Goal: Check status

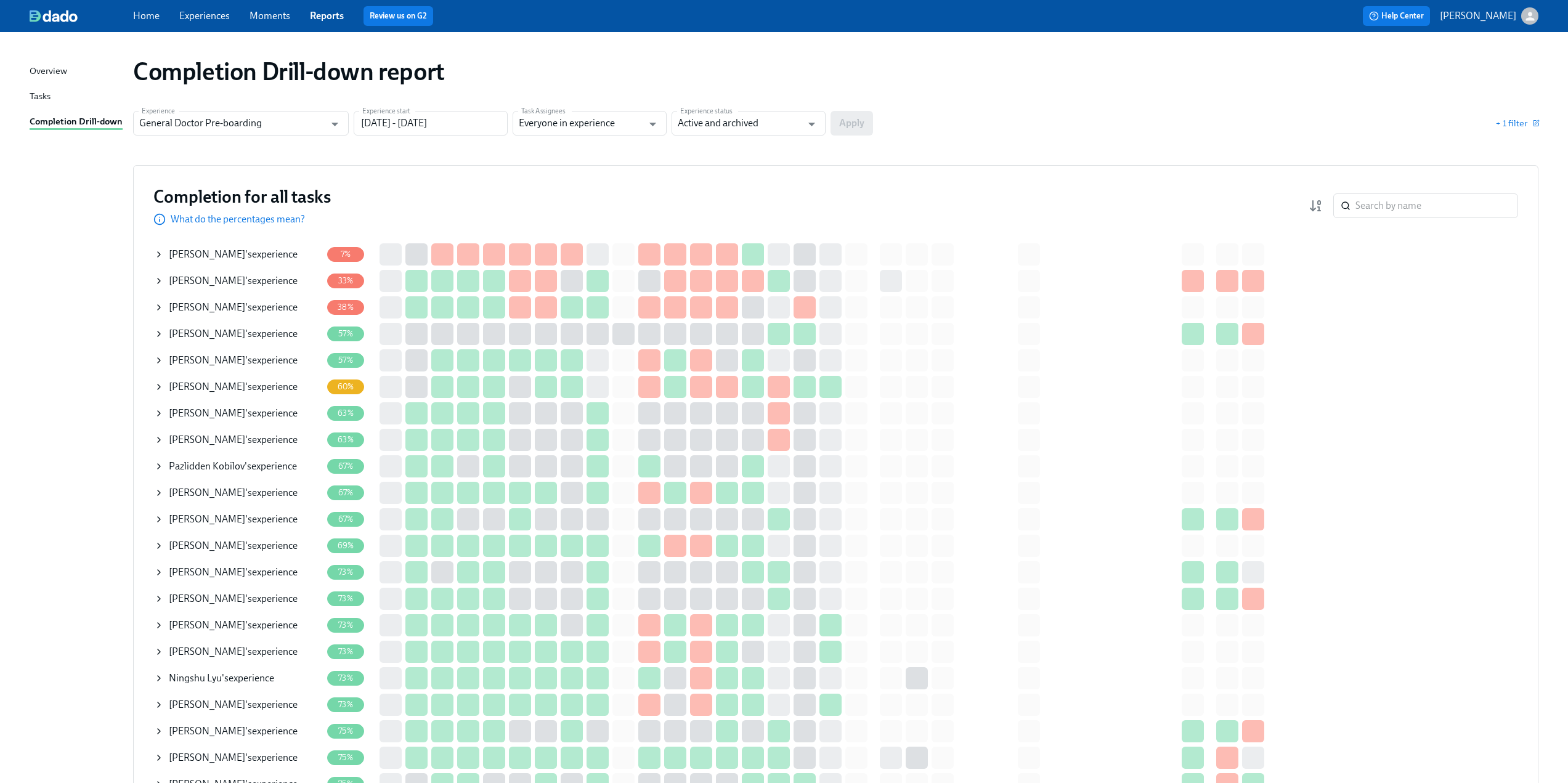
click at [158, 277] on icon at bounding box center [159, 281] width 10 height 10
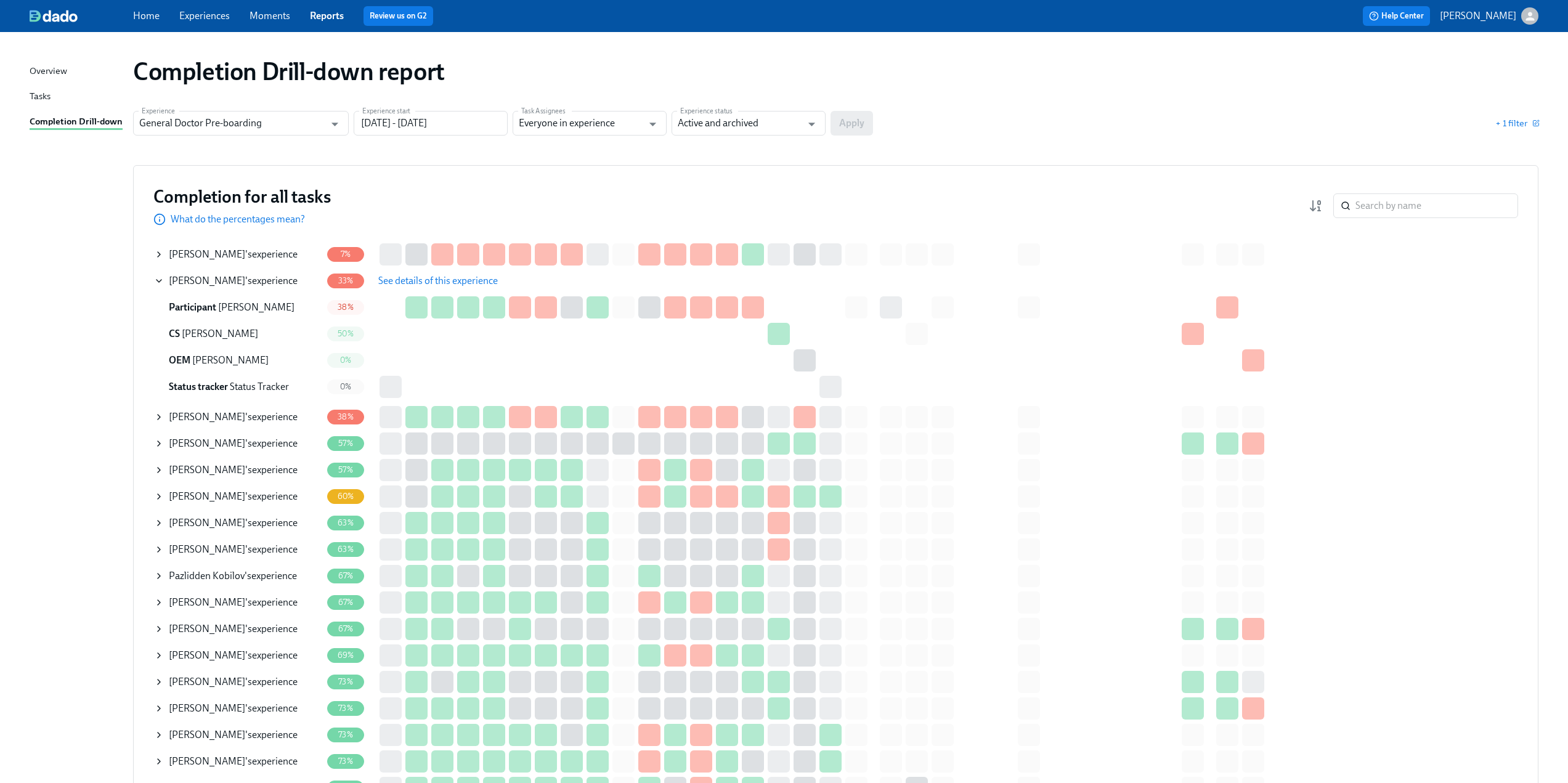
click at [406, 282] on span "See details of this experience" at bounding box center [438, 280] width 120 height 12
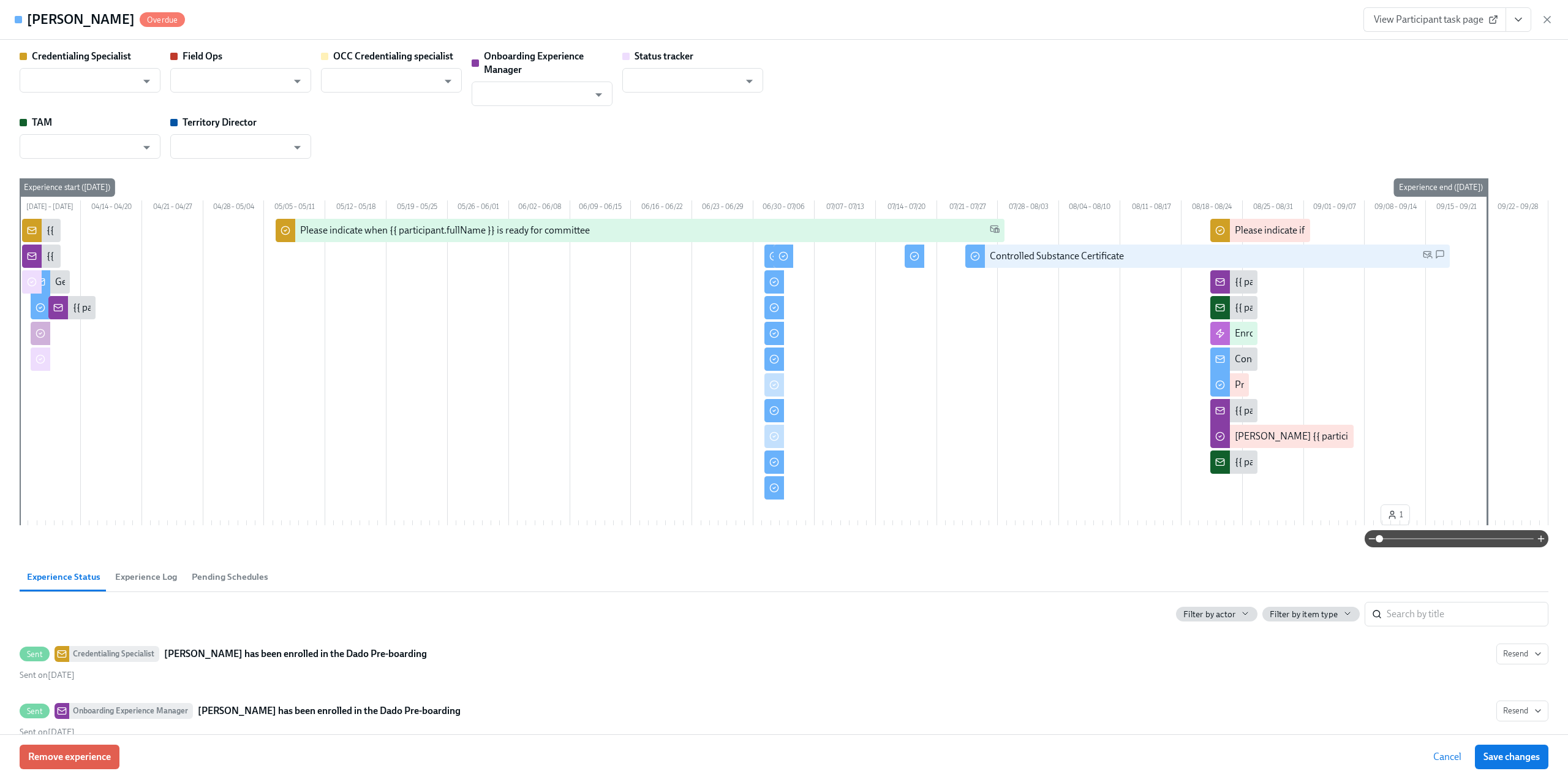
type input "[PERSON_NAME]"
type input "Status Tracker"
type input "[PERSON_NAME]"
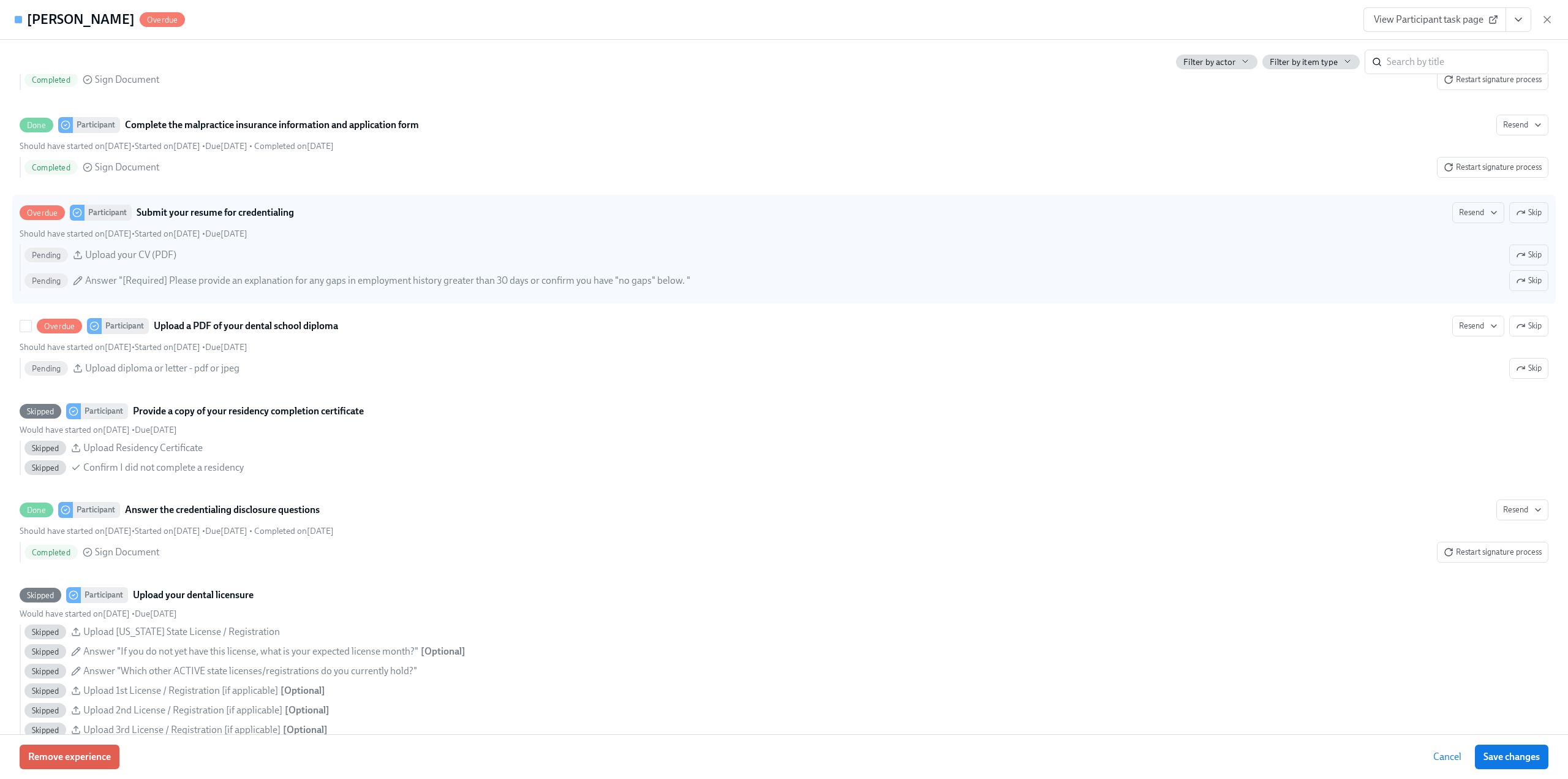
scroll to position [1716, 0]
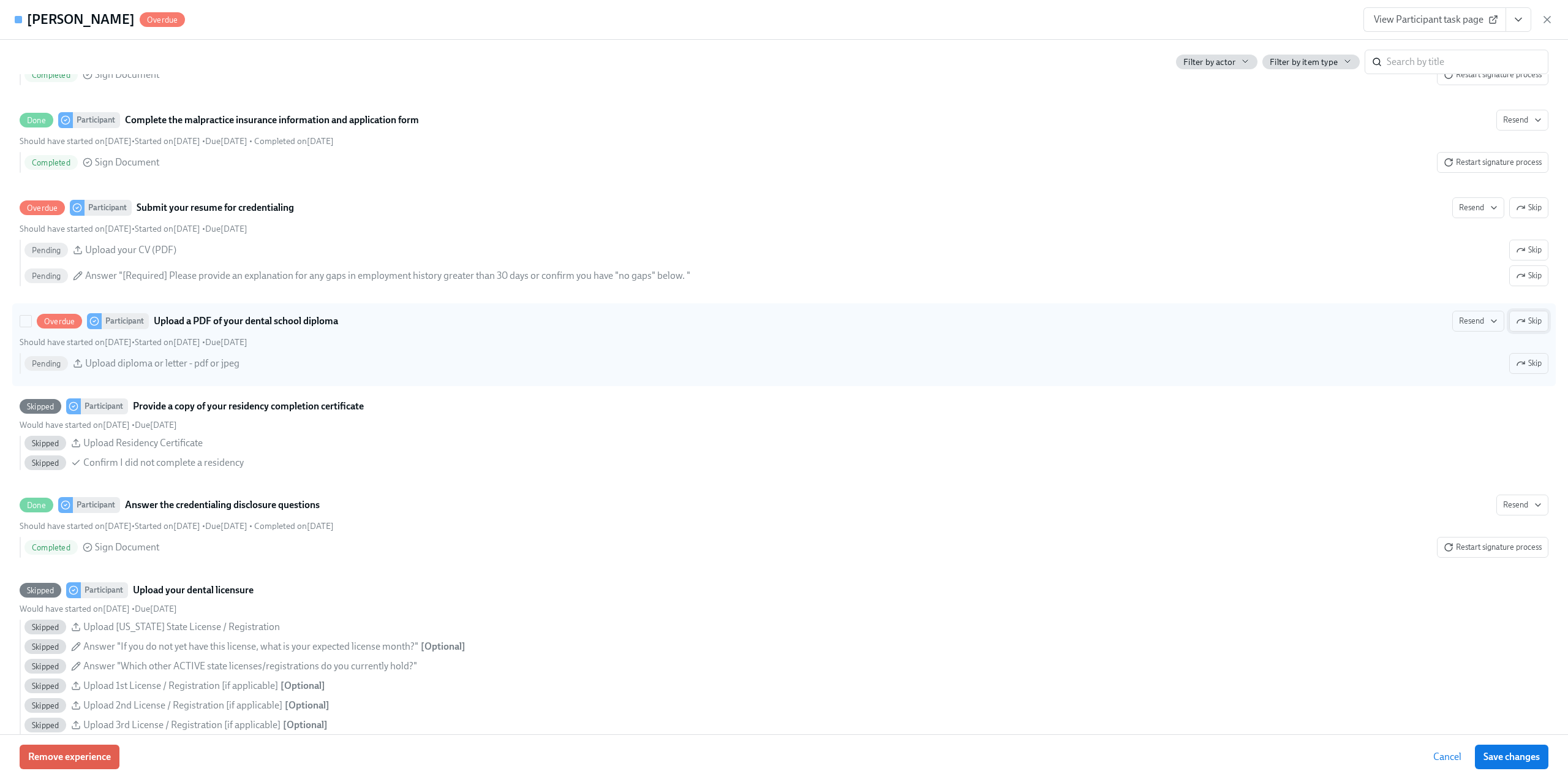
click at [1516, 326] on icon "button" at bounding box center [1521, 321] width 10 height 10
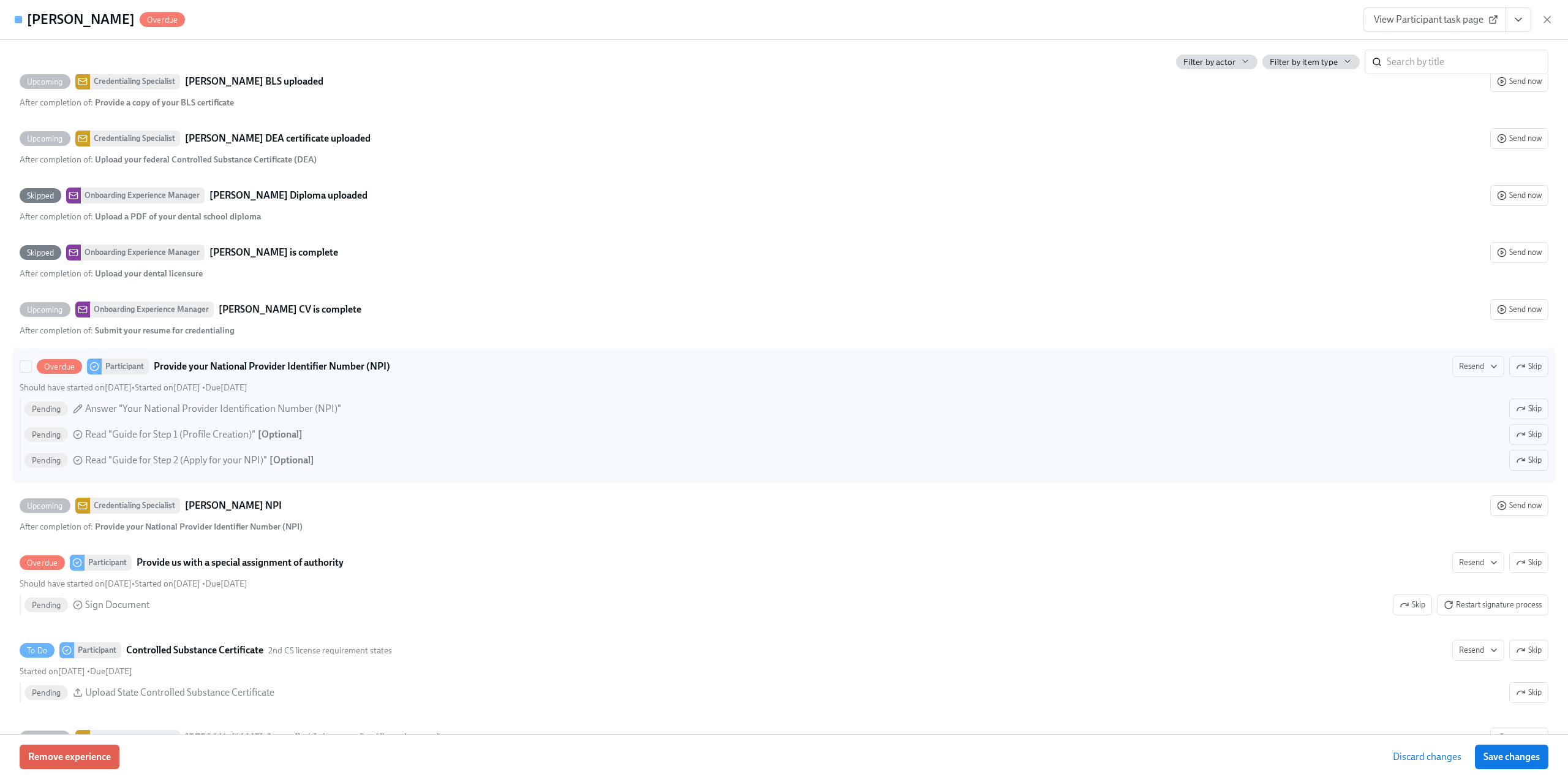
scroll to position [2819, 0]
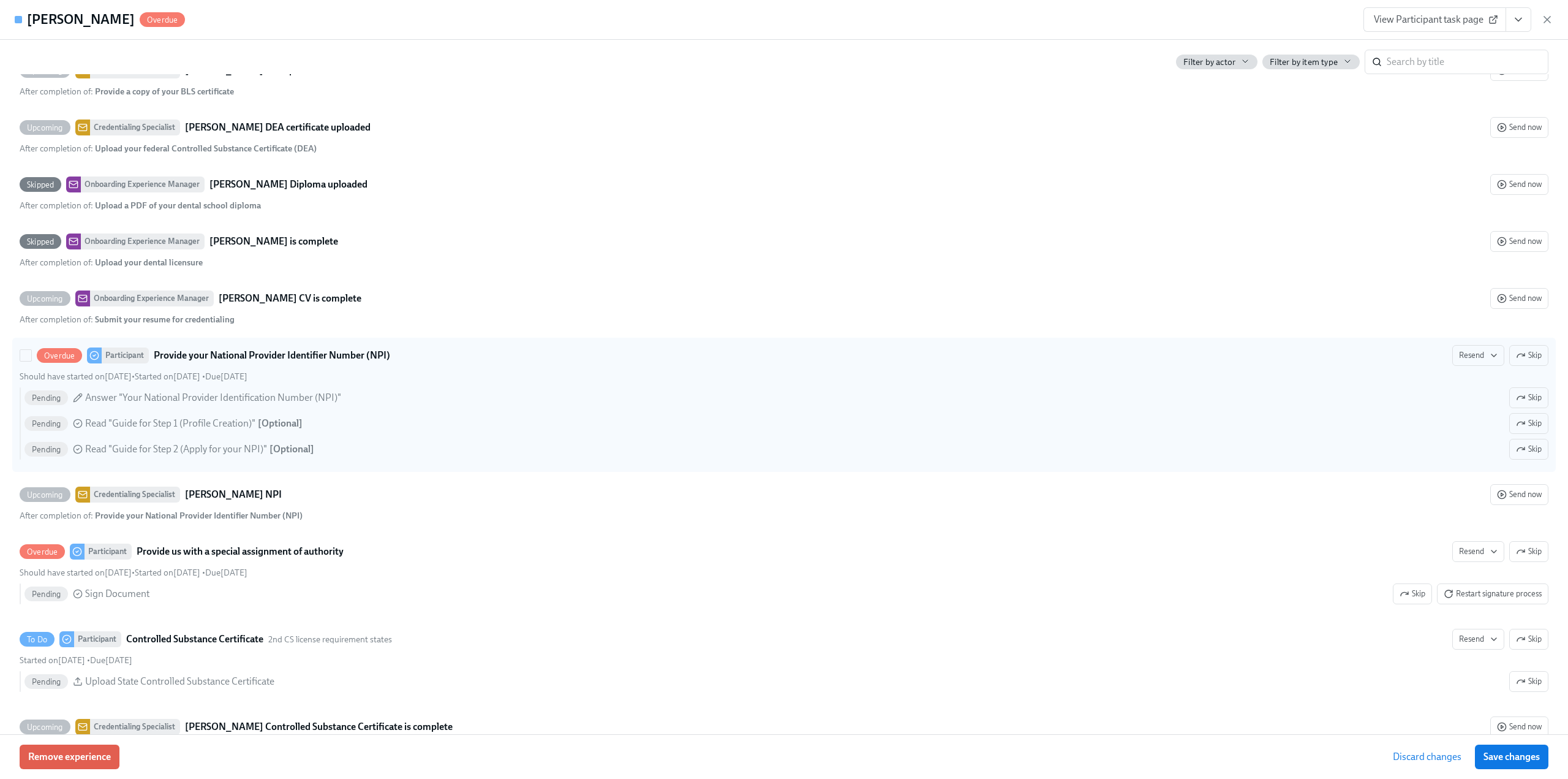
drag, startPoint x: 1520, startPoint y: 365, endPoint x: 605, endPoint y: 429, distance: 917.2
click at [1520, 361] on span "Skip" at bounding box center [1529, 355] width 25 height 12
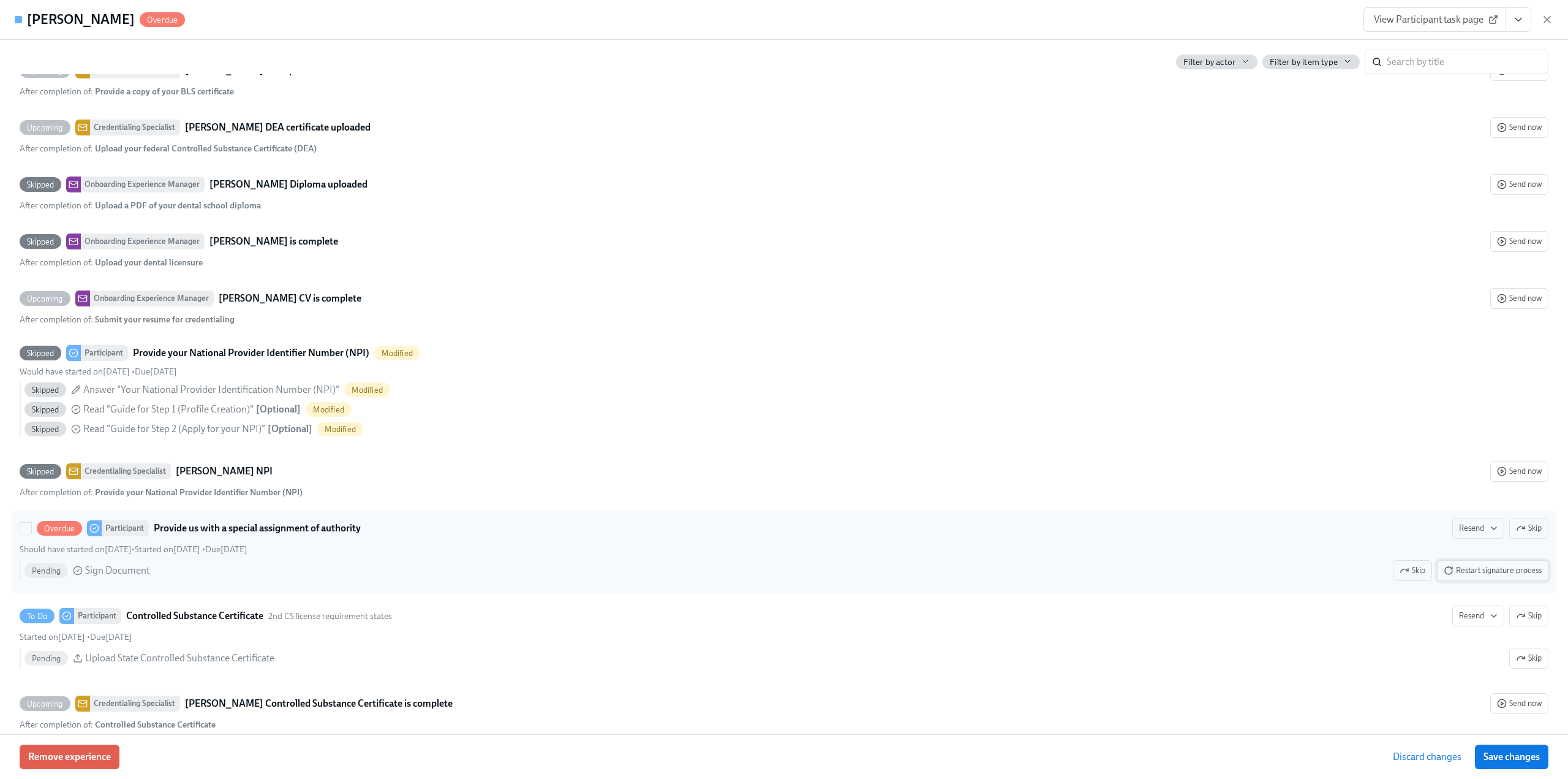
click at [1501, 577] on span "Restart signature process" at bounding box center [1493, 570] width 98 height 12
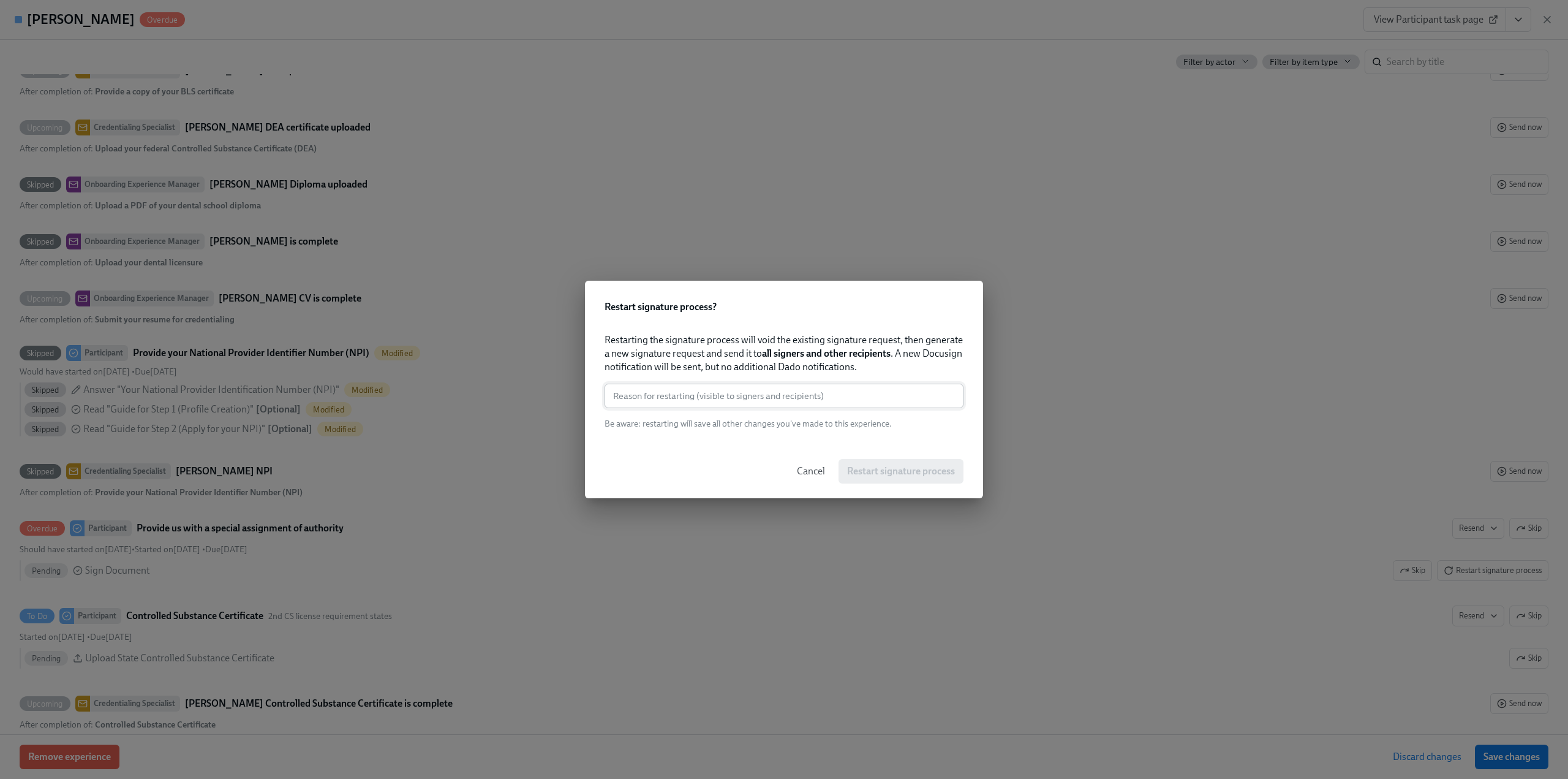
click at [744, 407] on input "text" at bounding box center [784, 395] width 359 height 25
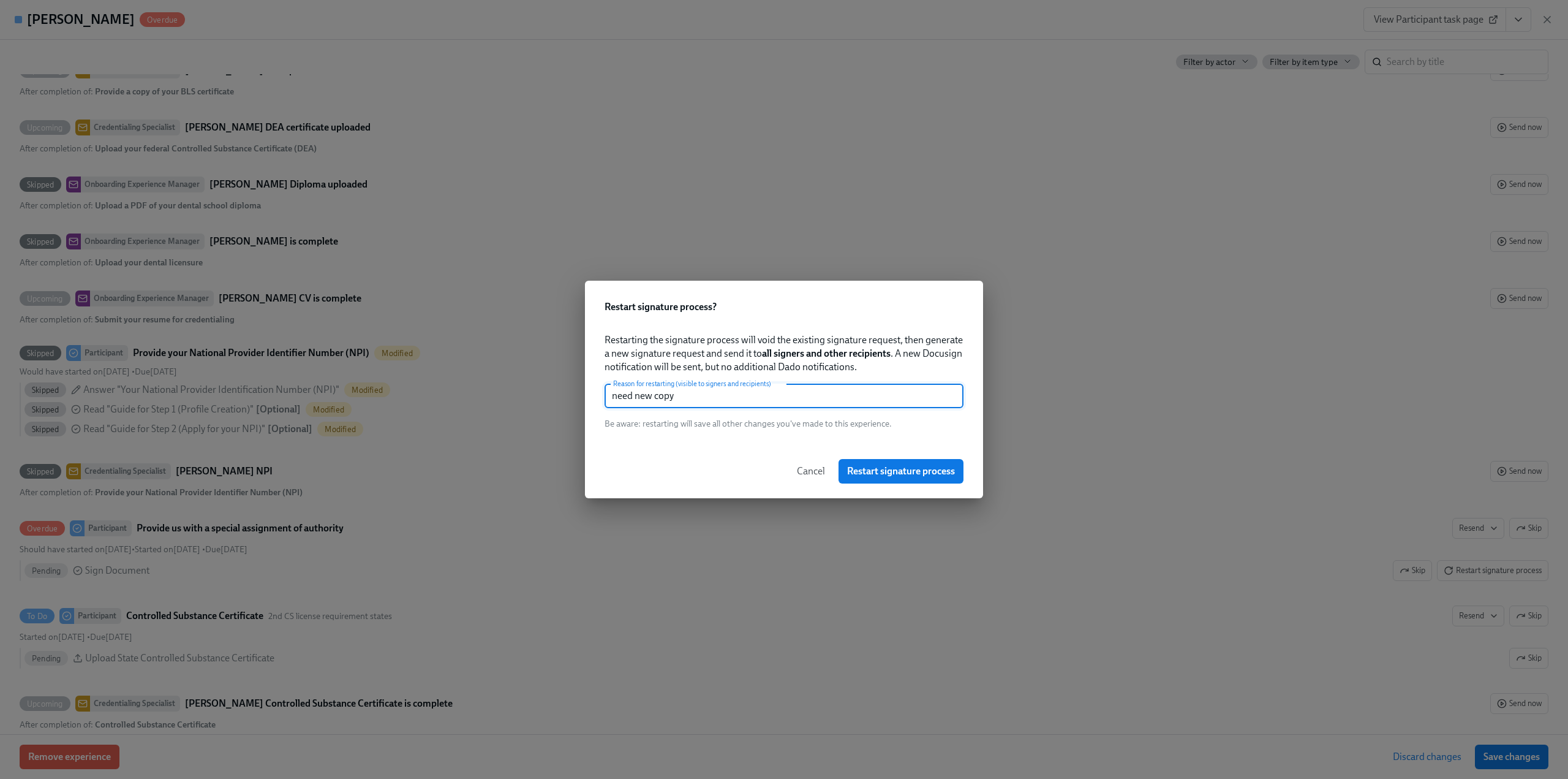
type input "need new copy"
click at [895, 485] on div "Cancel Restart signature process" at bounding box center [784, 471] width 399 height 54
click at [895, 475] on span "Restart signature process" at bounding box center [901, 471] width 108 height 12
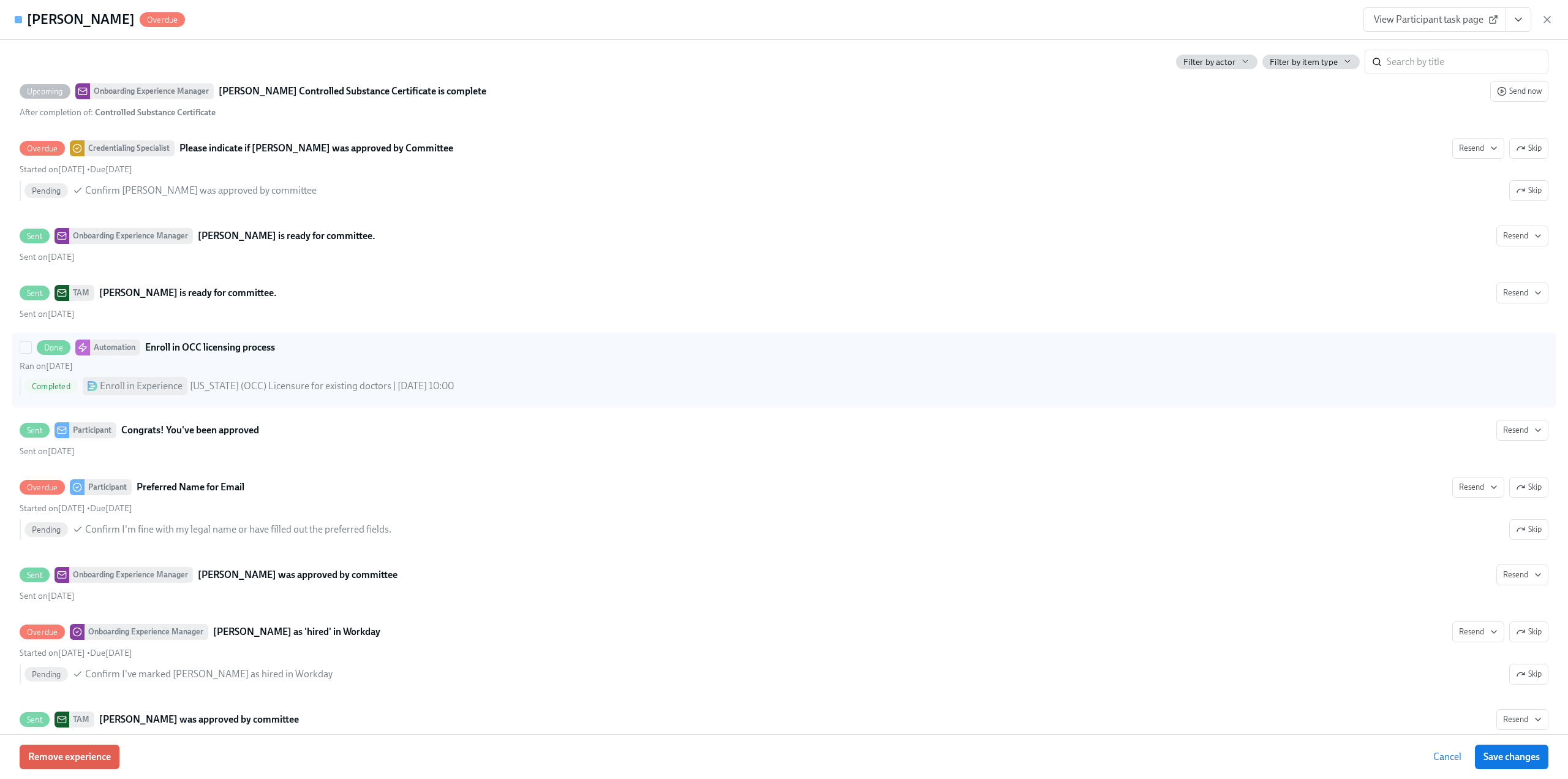
scroll to position [3535, 0]
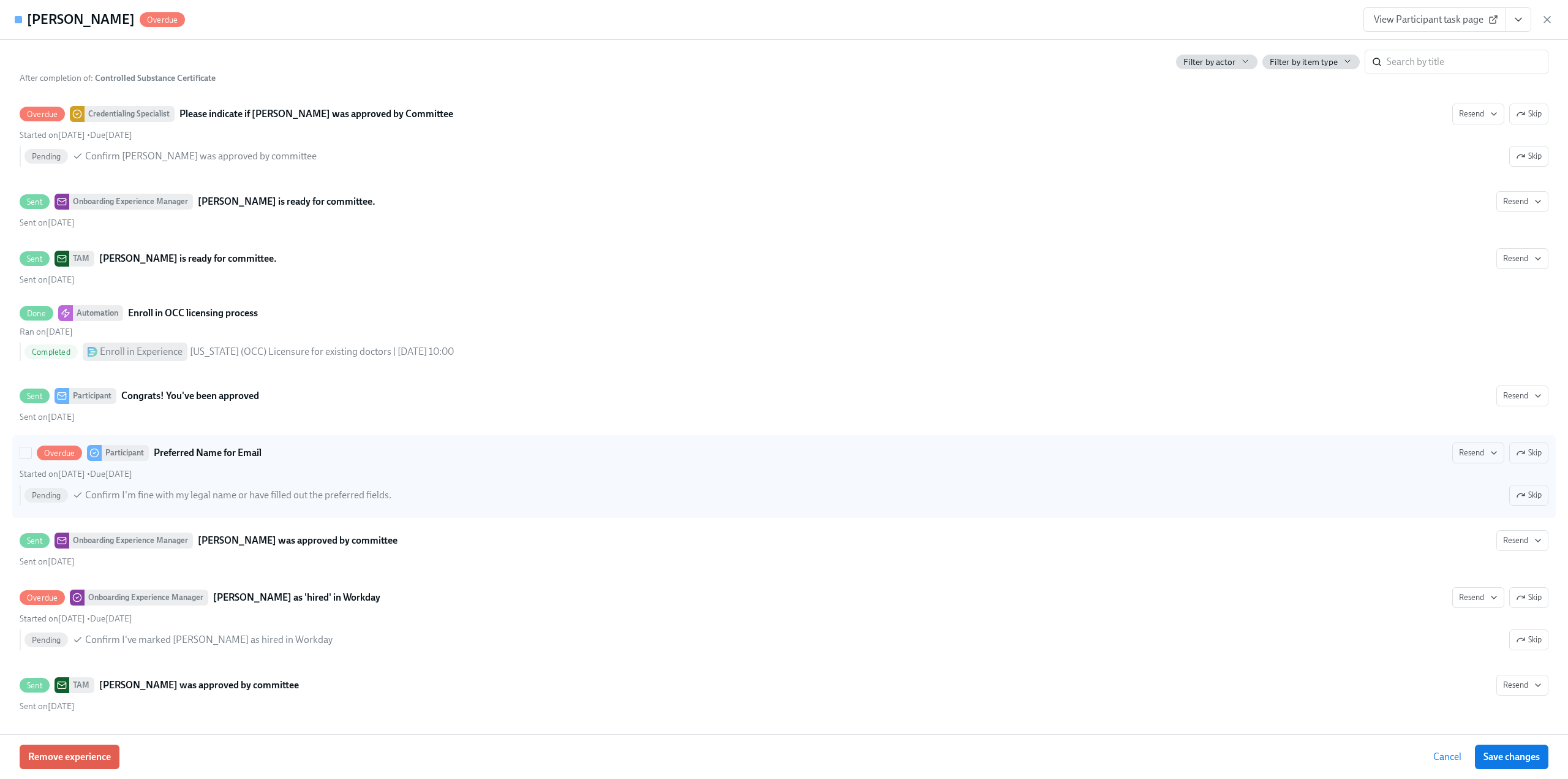
drag, startPoint x: 1510, startPoint y: 456, endPoint x: 315, endPoint y: 463, distance: 1195.0
click at [1516, 456] on icon "button" at bounding box center [1521, 453] width 10 height 10
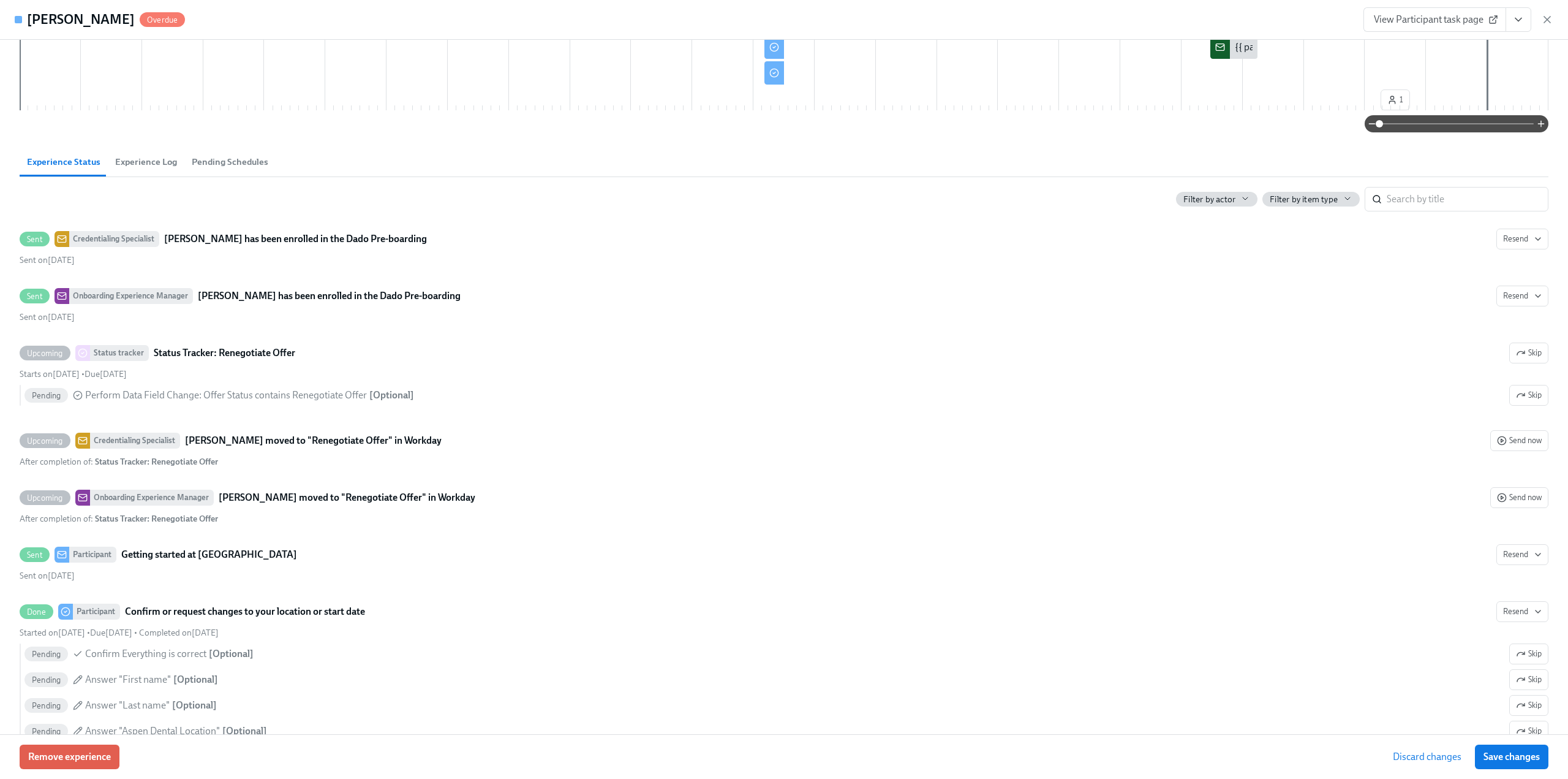
scroll to position [399, 0]
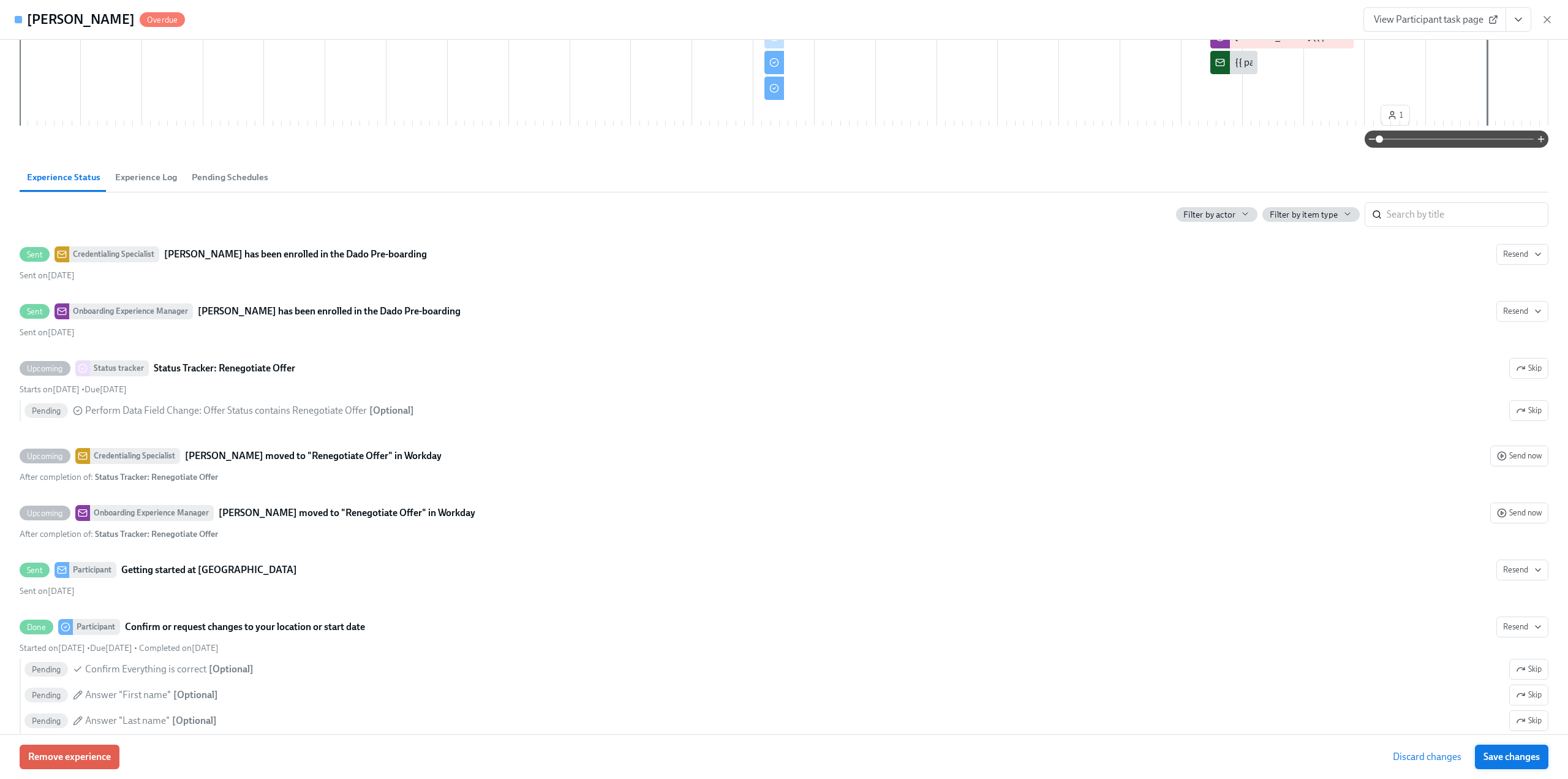
click at [1531, 754] on span "Save changes" at bounding box center [1512, 756] width 56 height 12
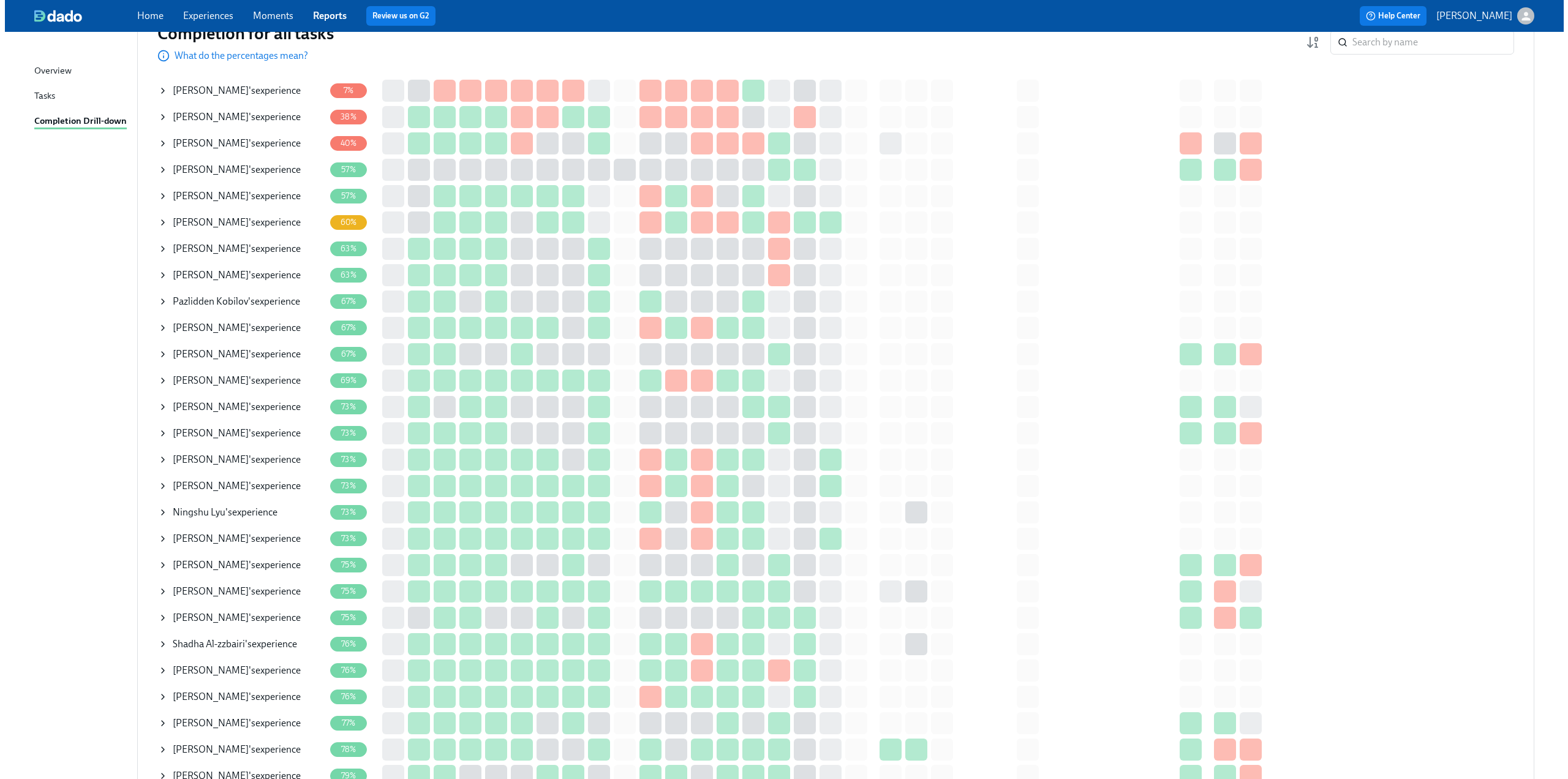
scroll to position [183, 0]
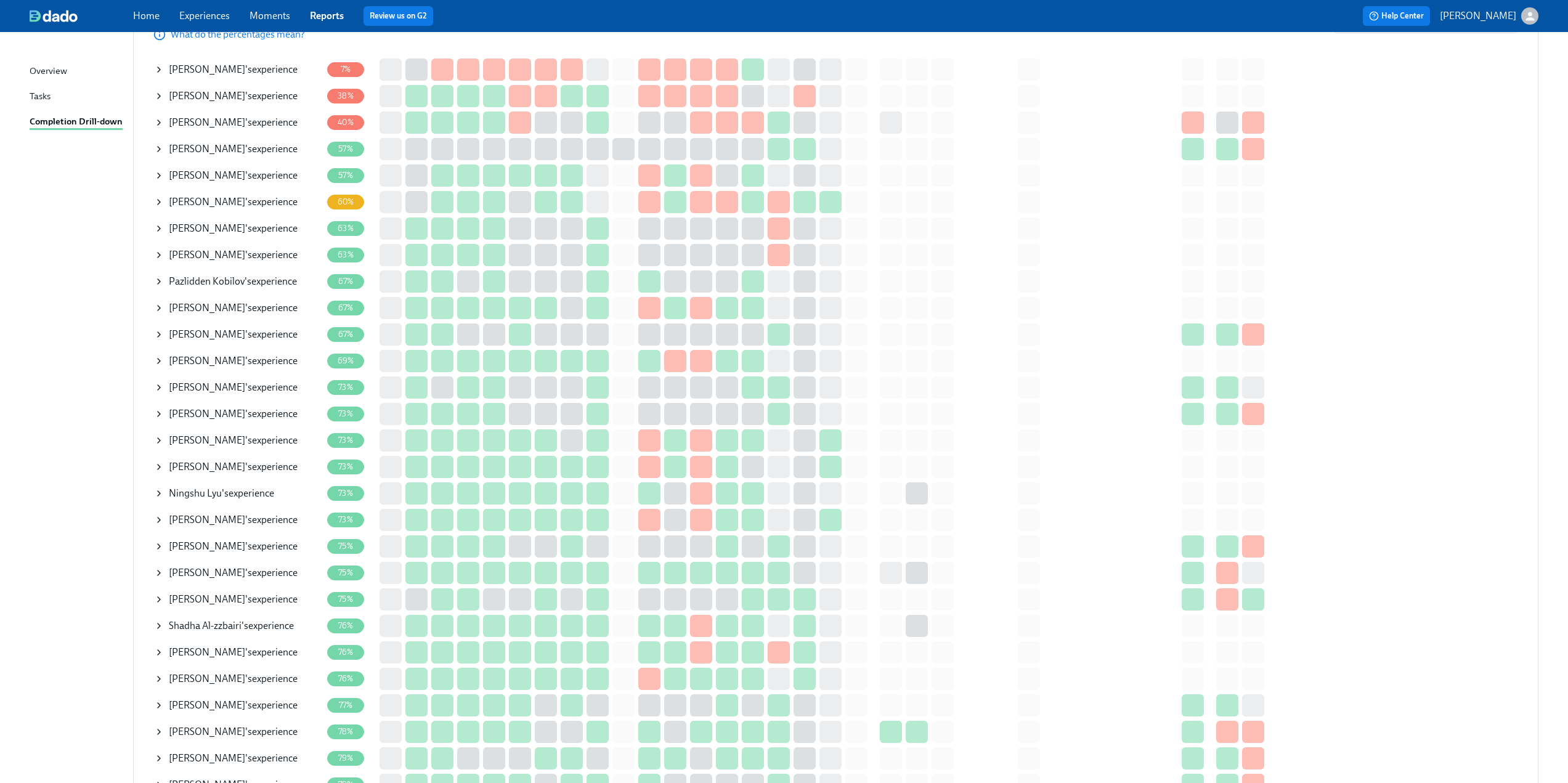
click at [162, 309] on icon at bounding box center [159, 308] width 10 height 10
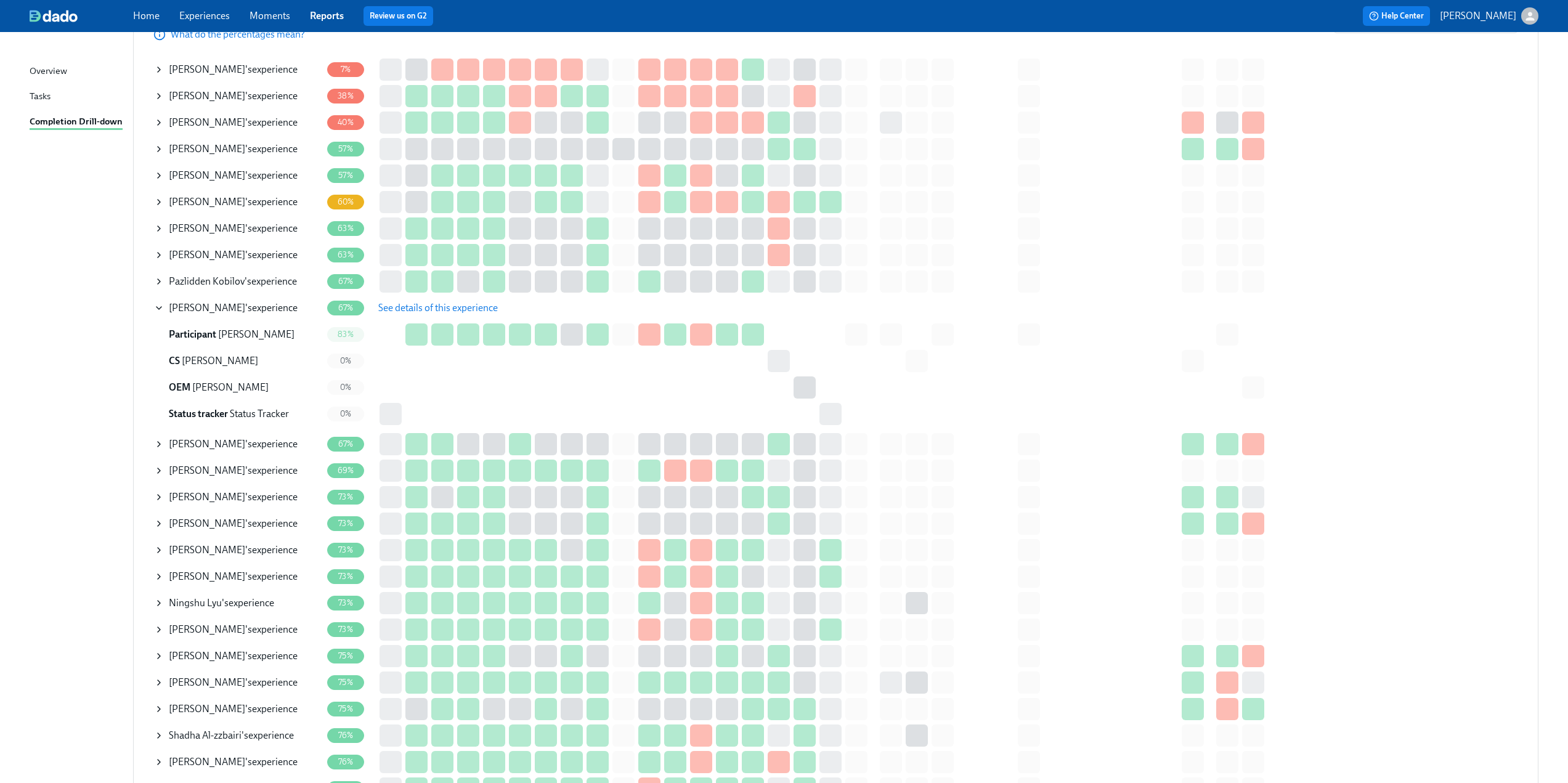
click at [413, 303] on span "See details of this experience" at bounding box center [438, 307] width 120 height 12
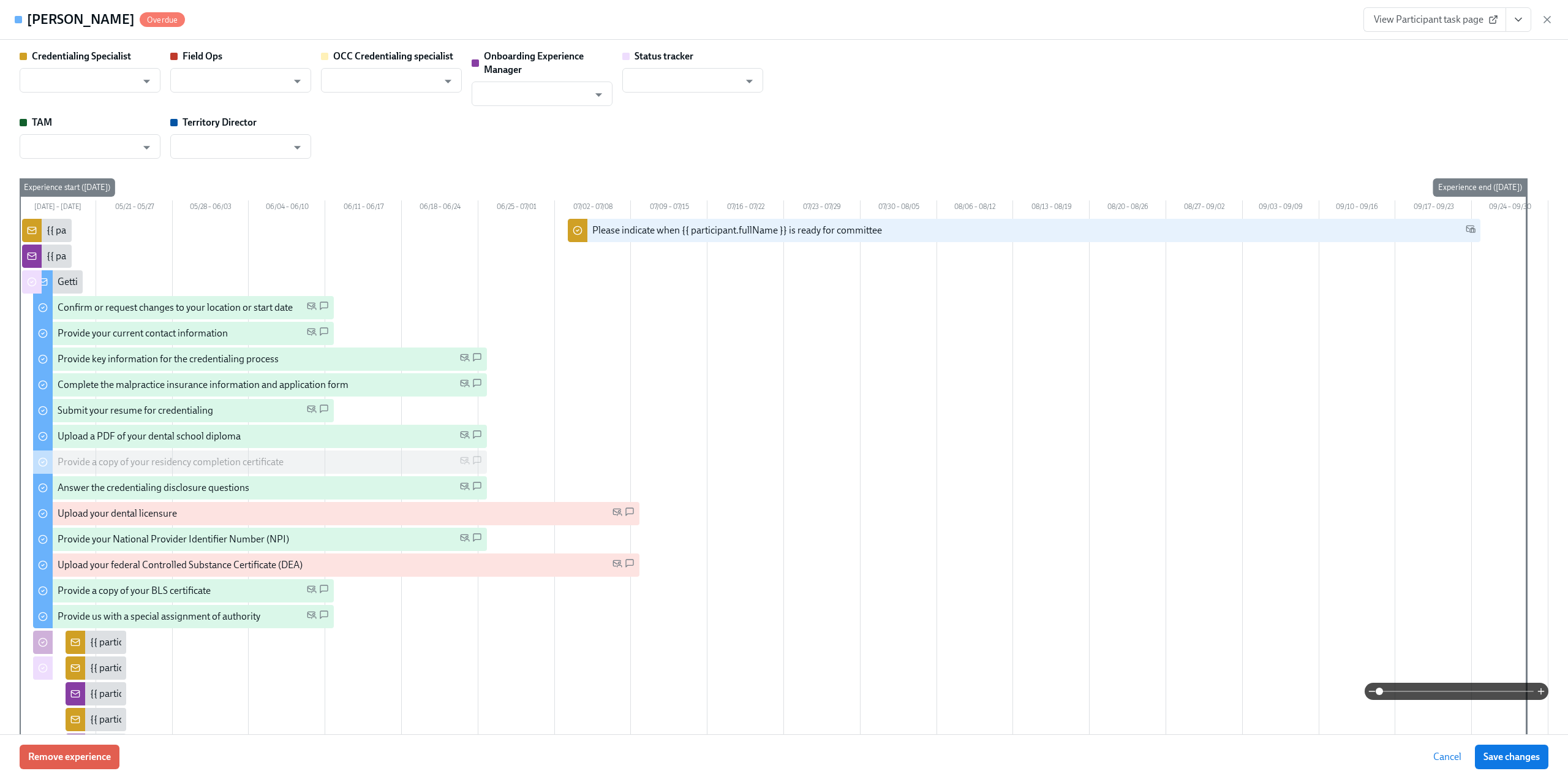
type input "[PERSON_NAME]"
type input "Amanda Orta"
type input "Tobie Sheperd"
type input "Status Tracker"
type input "John Holik"
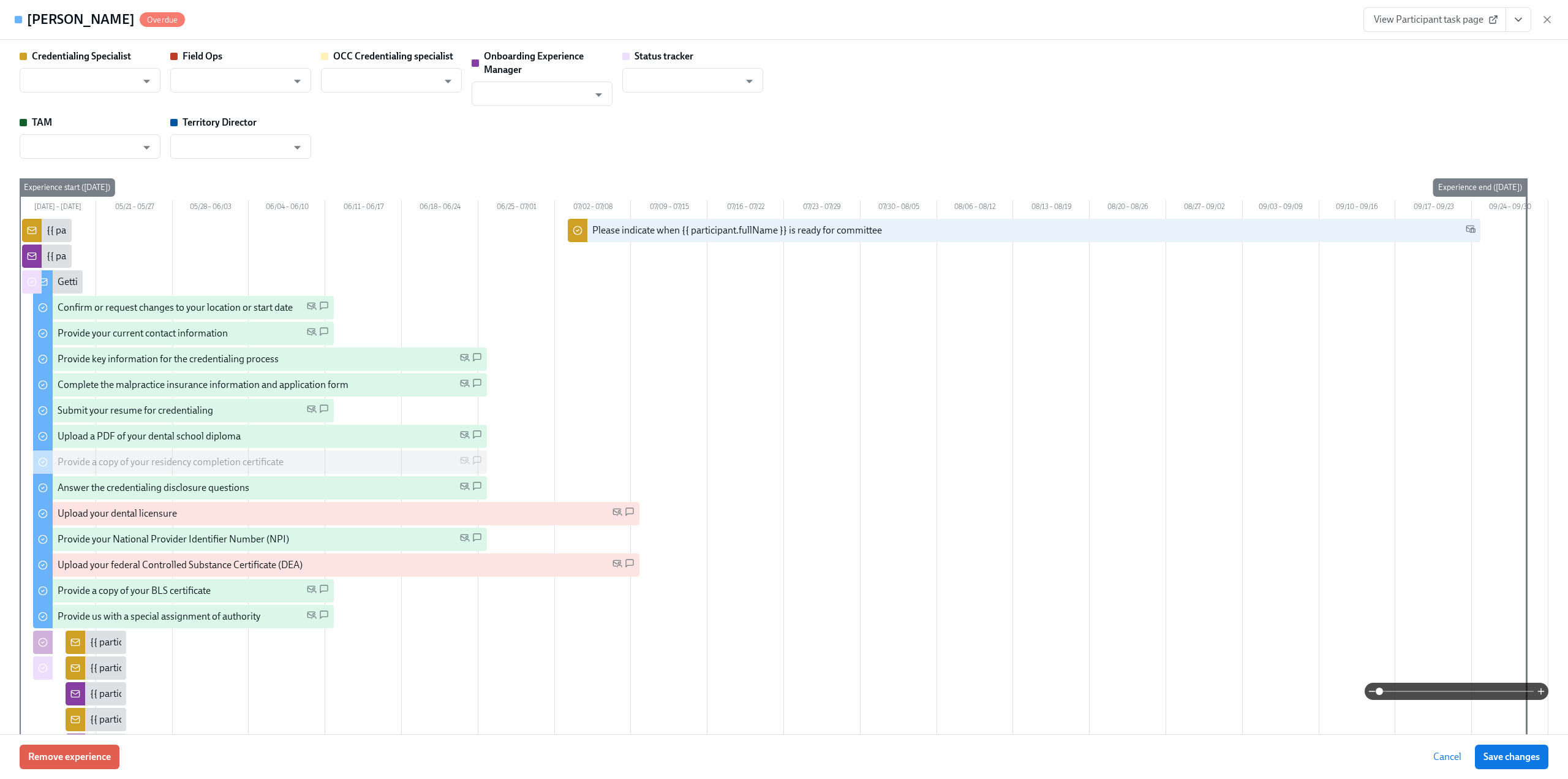
type input "Ryan Casey"
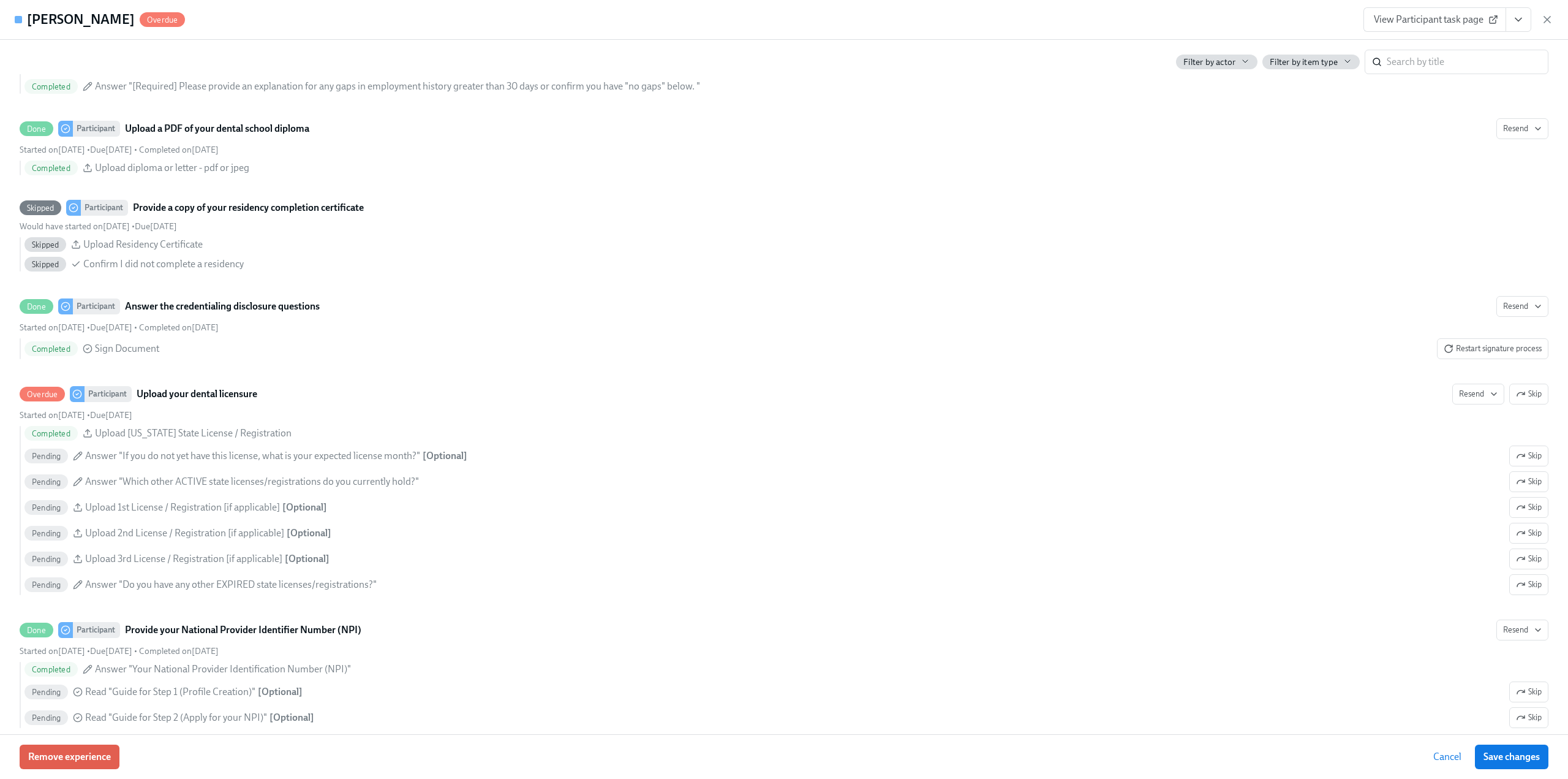
scroll to position [1777, 0]
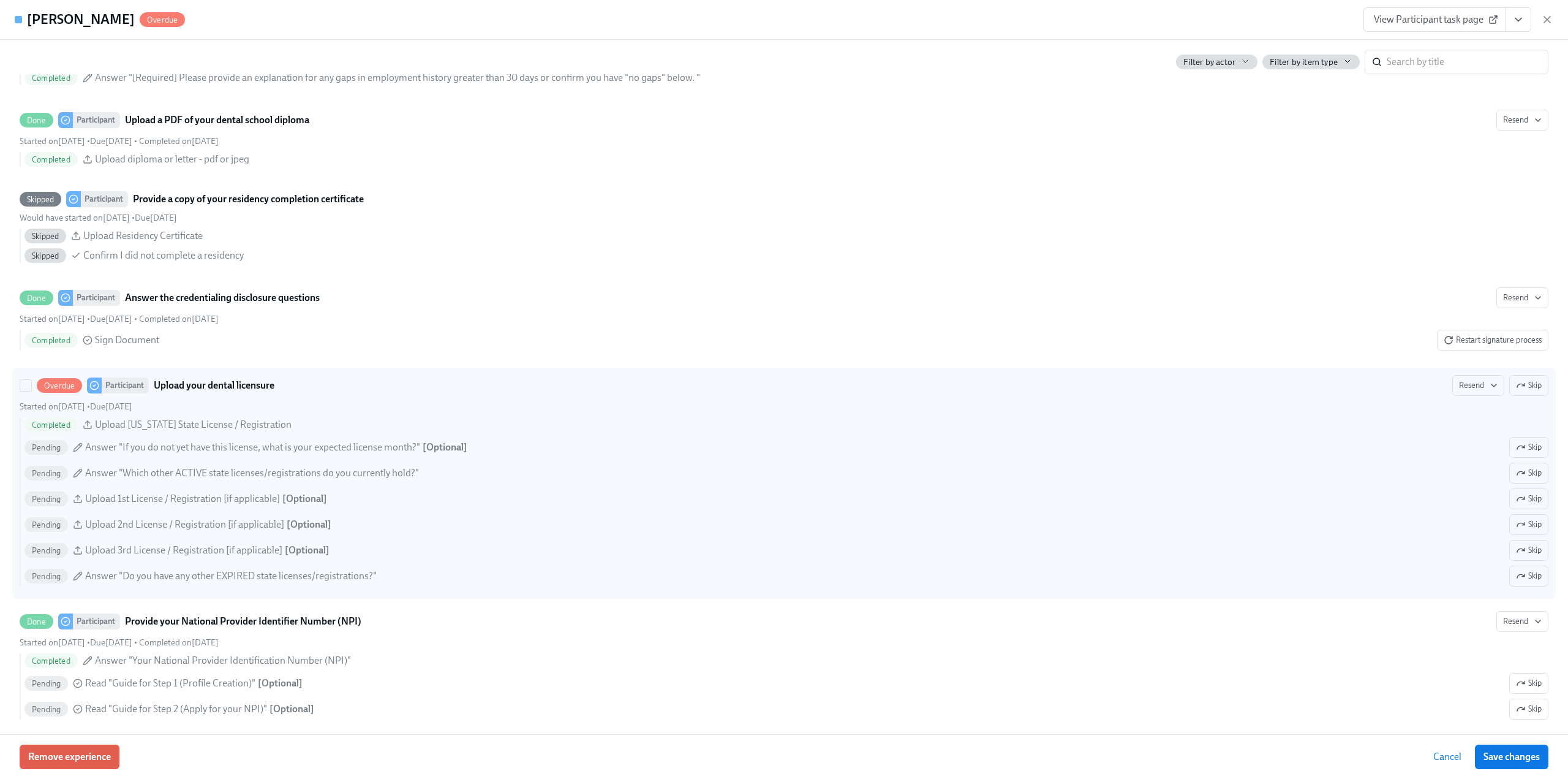
click at [1524, 385] on span "Skip" at bounding box center [1529, 385] width 25 height 12
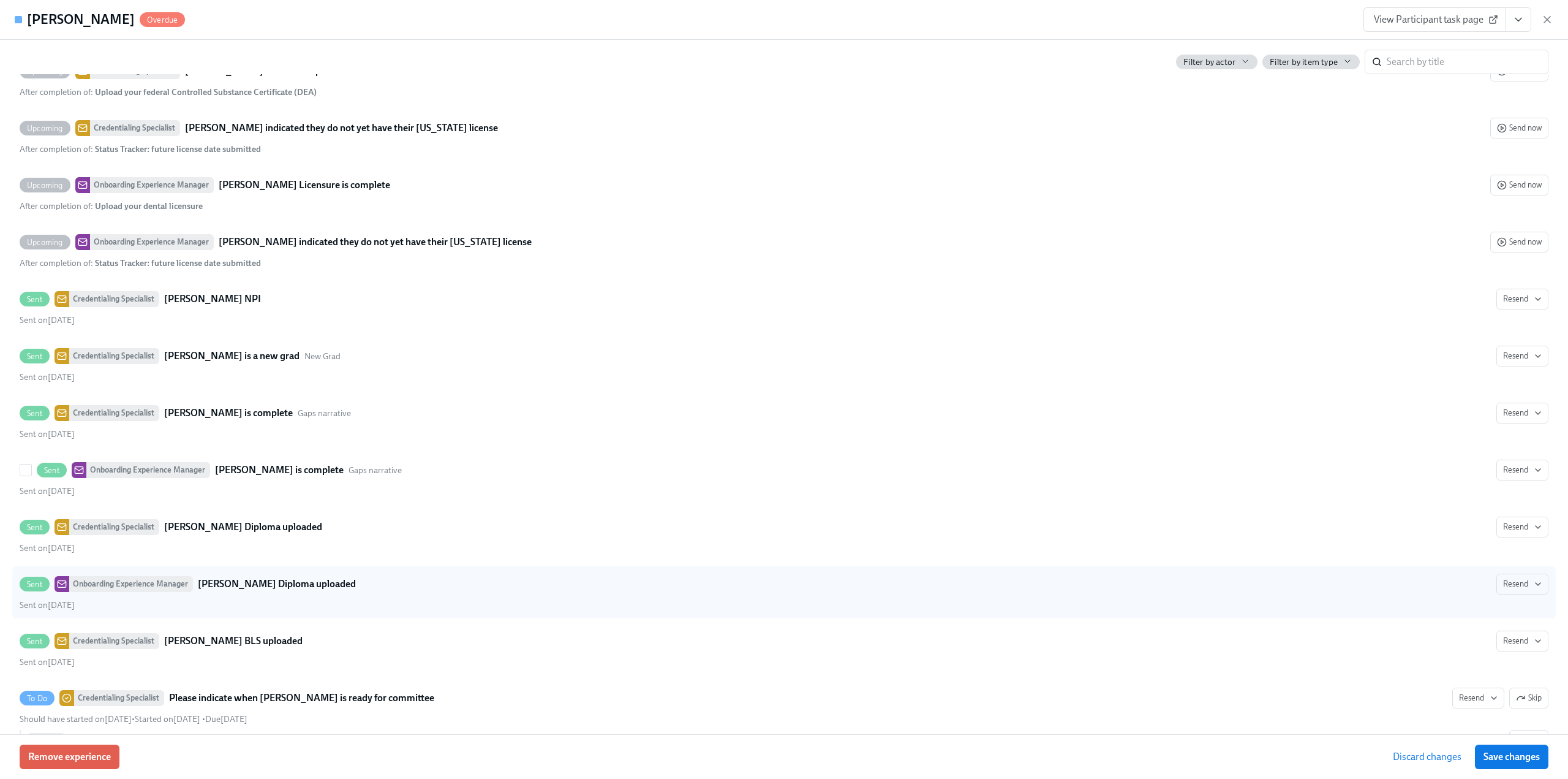
scroll to position [3125, 0]
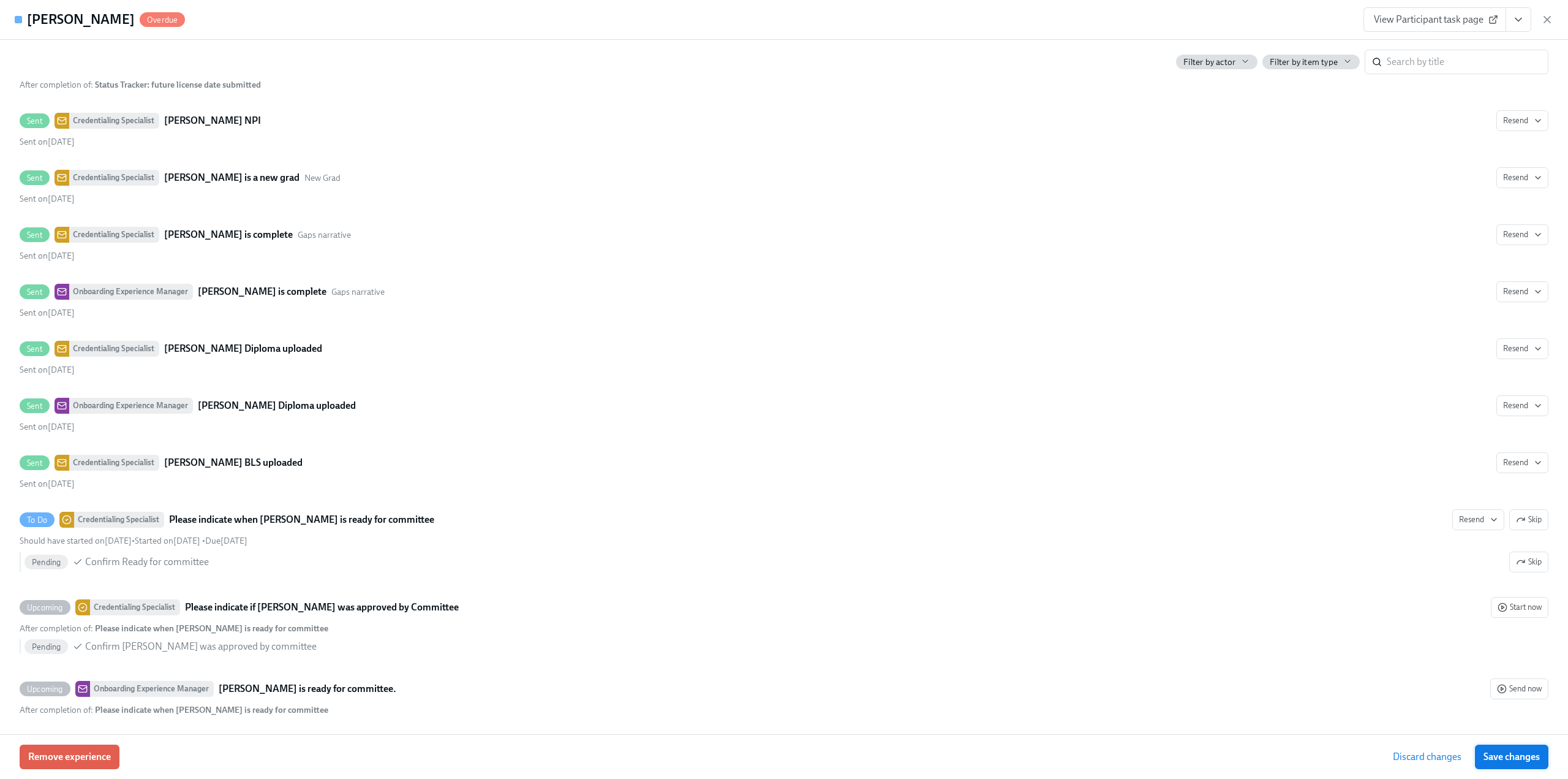
click at [1515, 753] on span "Save changes" at bounding box center [1512, 756] width 56 height 12
